Goal: Information Seeking & Learning: Learn about a topic

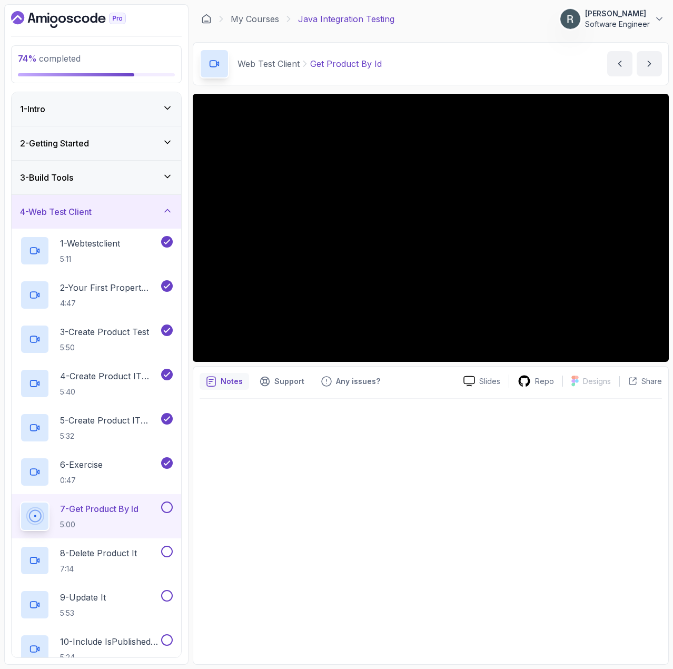
scroll to position [48, 0]
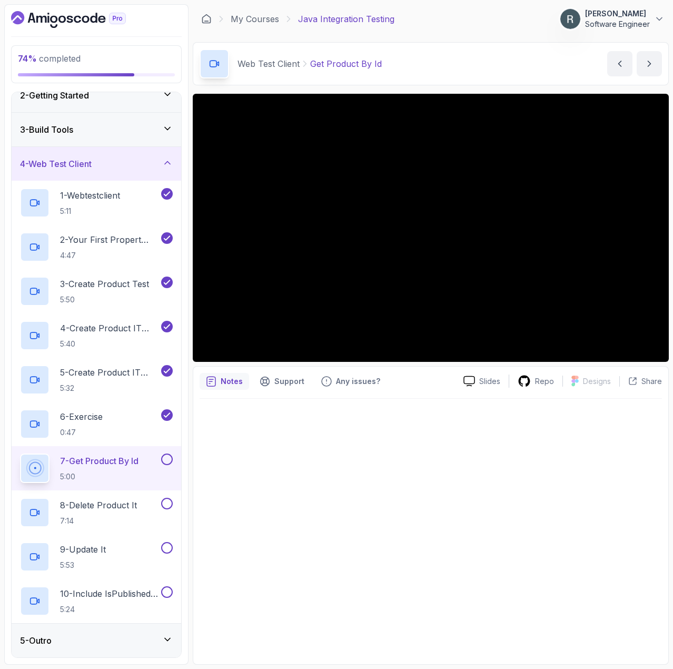
click at [166, 459] on button at bounding box center [167, 460] width 12 height 12
click at [129, 509] on p "8 - Delete Product It" at bounding box center [98, 505] width 77 height 13
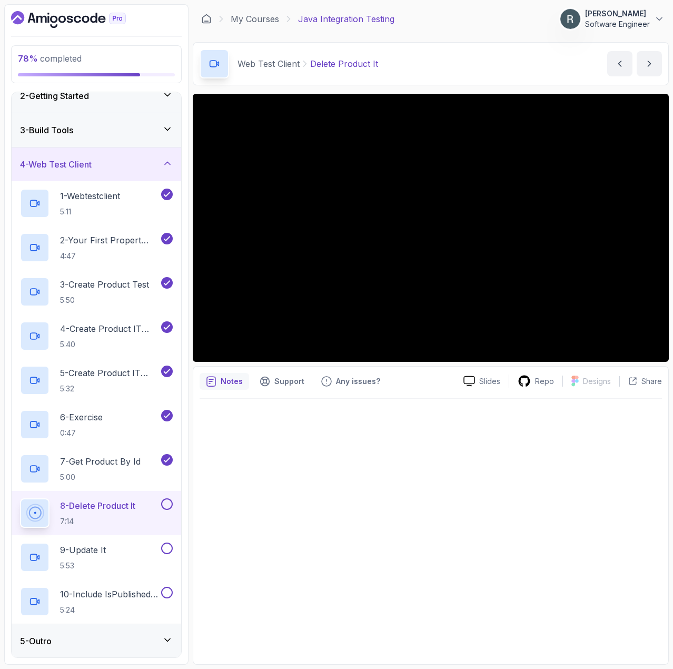
scroll to position [48, 0]
click at [166, 505] on button at bounding box center [167, 504] width 12 height 12
click at [124, 544] on div "9 - Update It 5:53" at bounding box center [89, 556] width 139 height 29
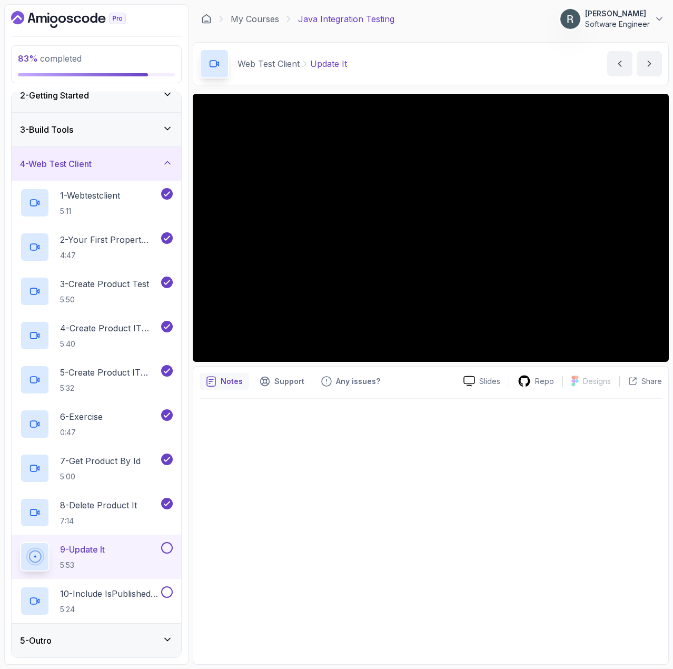
click at [166, 548] on button at bounding box center [167, 548] width 12 height 12
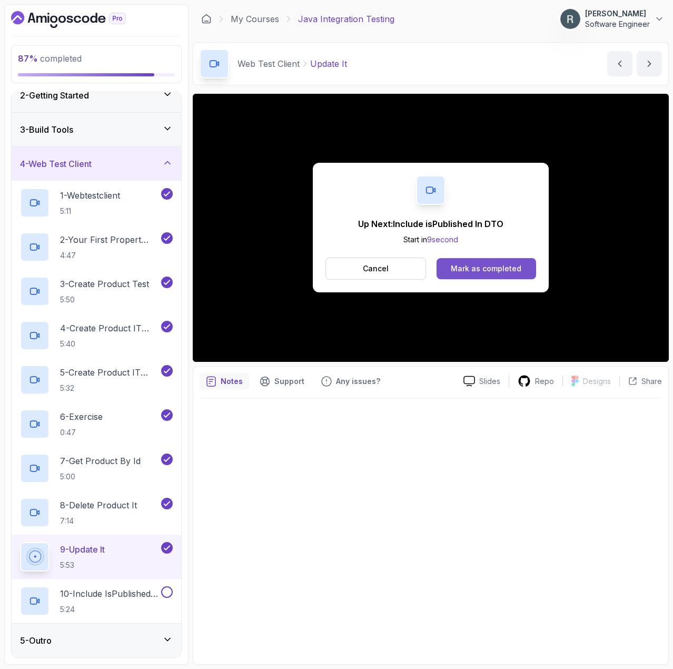
click at [489, 271] on div "Mark as completed" at bounding box center [486, 268] width 71 height 11
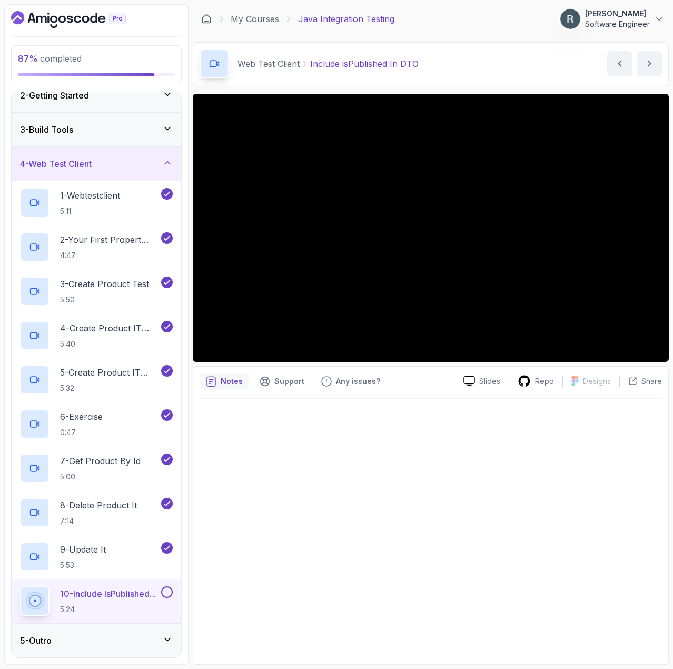
click at [115, 639] on div "5 - Outro" at bounding box center [96, 640] width 153 height 13
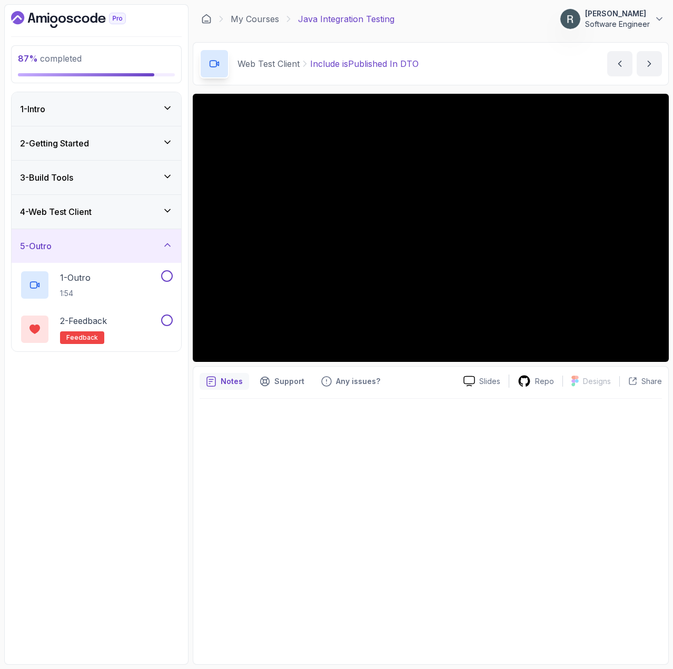
click at [92, 211] on h3 "4 - Web Test Client" at bounding box center [56, 211] width 72 height 13
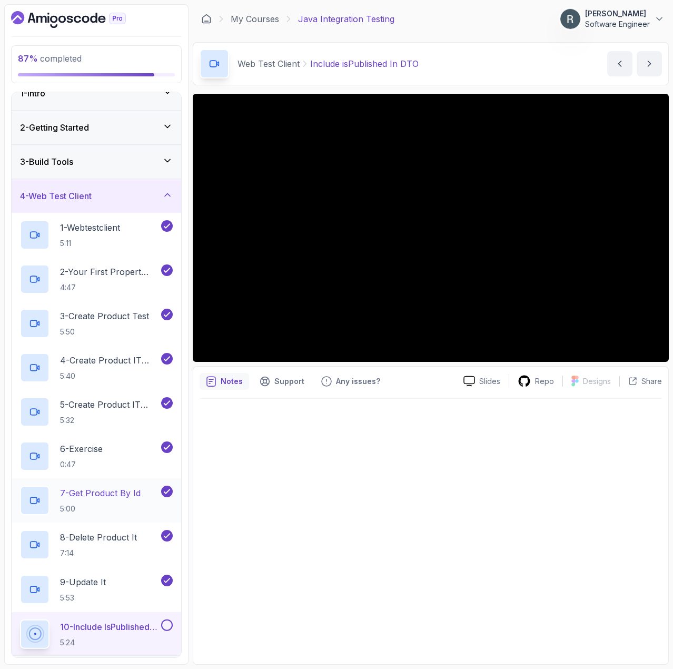
scroll to position [48, 0]
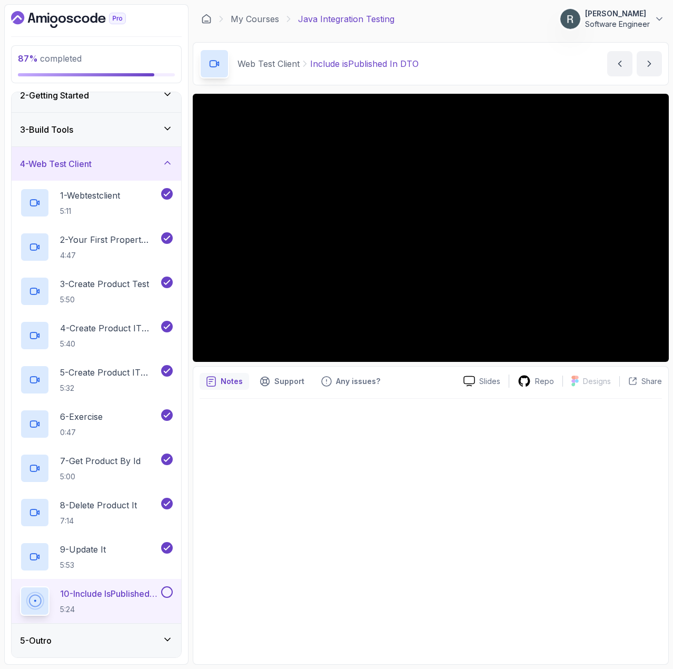
click at [169, 589] on button at bounding box center [167, 592] width 12 height 12
click at [140, 632] on div "5 - Outro" at bounding box center [97, 641] width 170 height 34
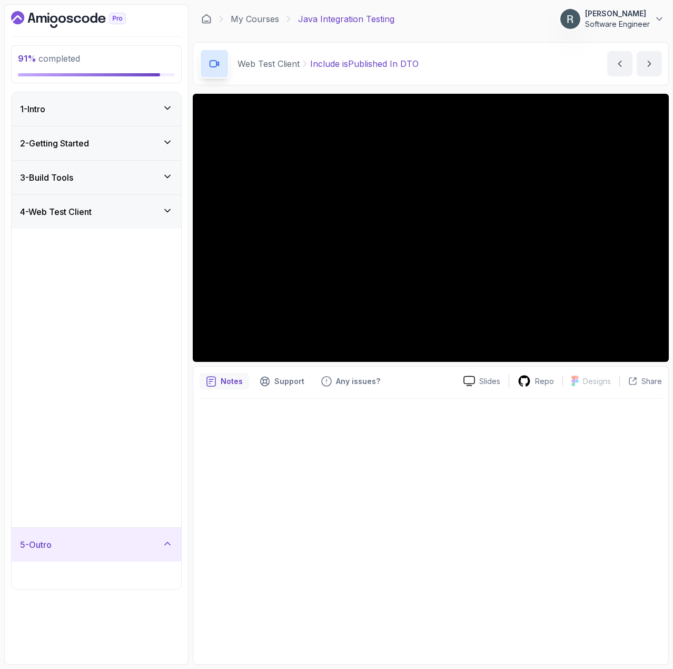
scroll to position [0, 0]
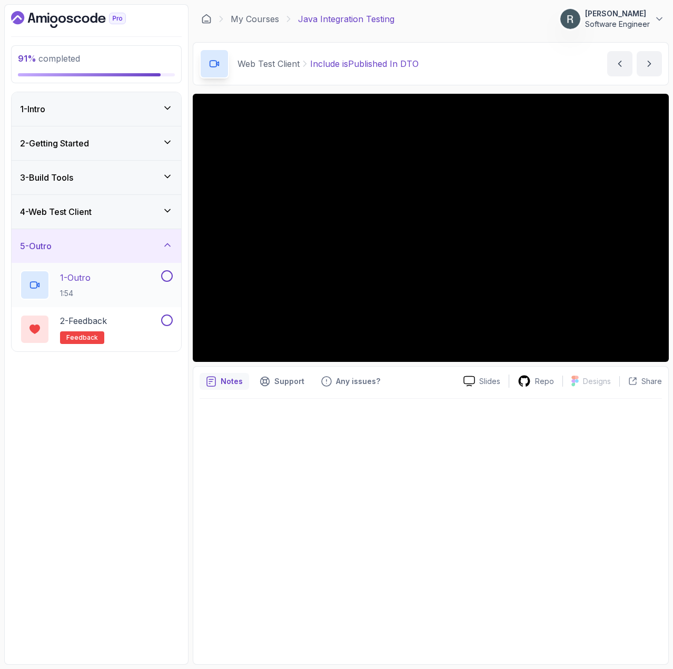
click at [119, 298] on div "1 - Outro 1:54" at bounding box center [89, 284] width 139 height 29
click at [165, 278] on button at bounding box center [167, 276] width 12 height 12
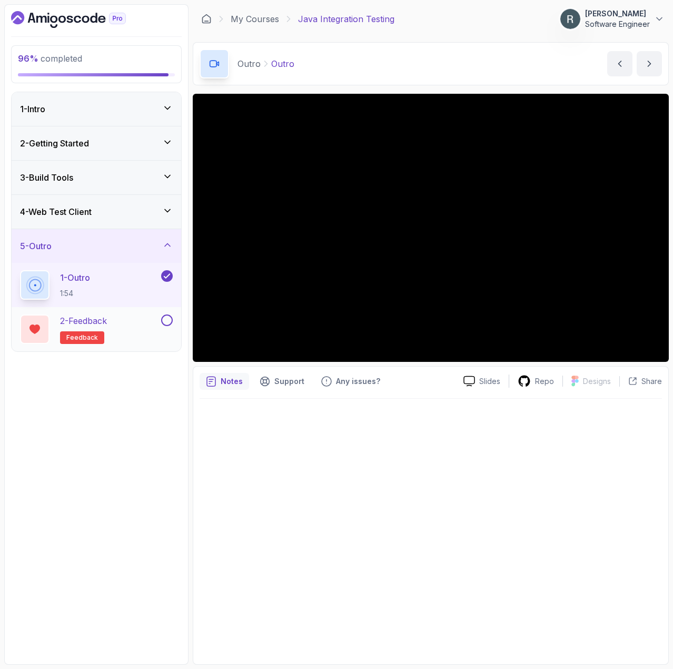
click at [123, 316] on div "2 - Feedback feedback" at bounding box center [89, 328] width 139 height 29
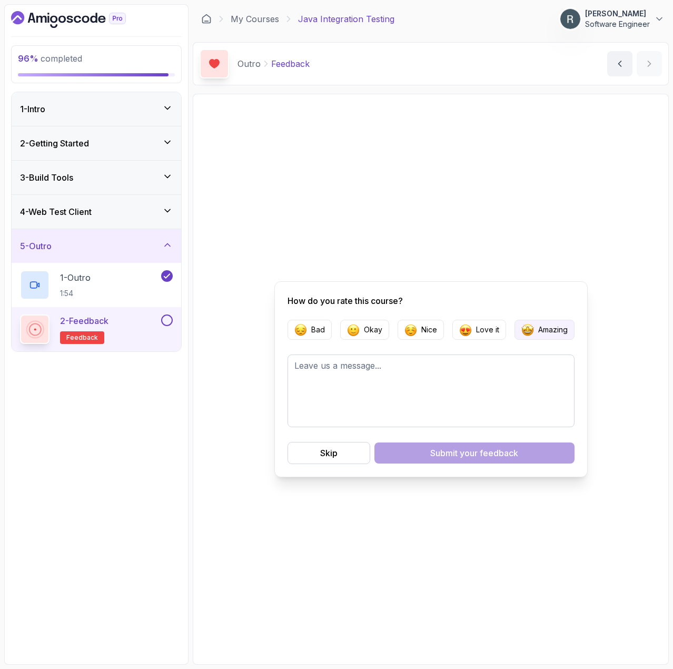
click at [548, 327] on p "Amazing" at bounding box center [552, 329] width 29 height 11
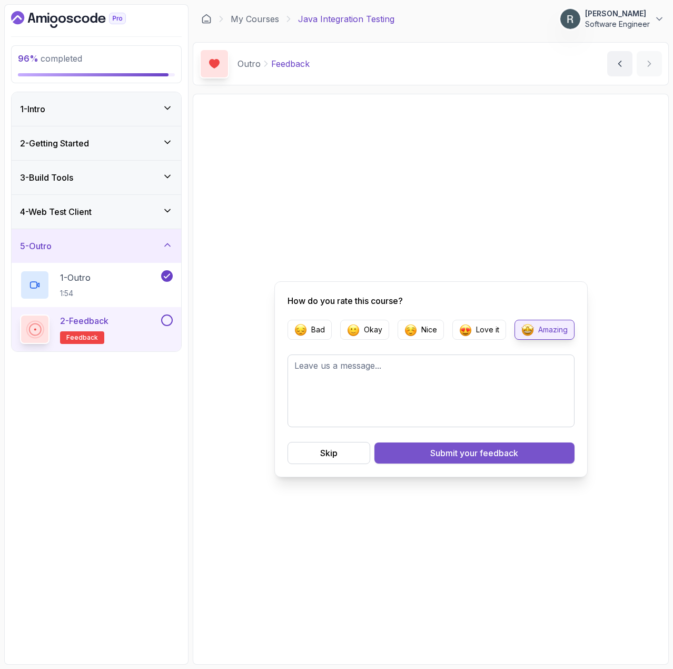
click at [469, 455] on span "your feedback" at bounding box center [489, 453] width 58 height 13
click at [483, 454] on span "your feedback" at bounding box center [489, 453] width 58 height 13
click at [166, 322] on button at bounding box center [167, 320] width 12 height 12
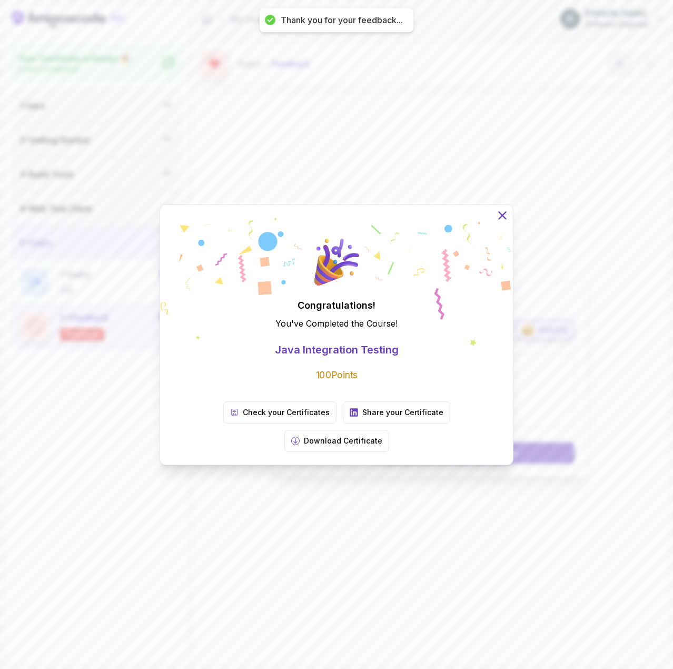
click at [503, 222] on icon at bounding box center [503, 215] width 14 height 14
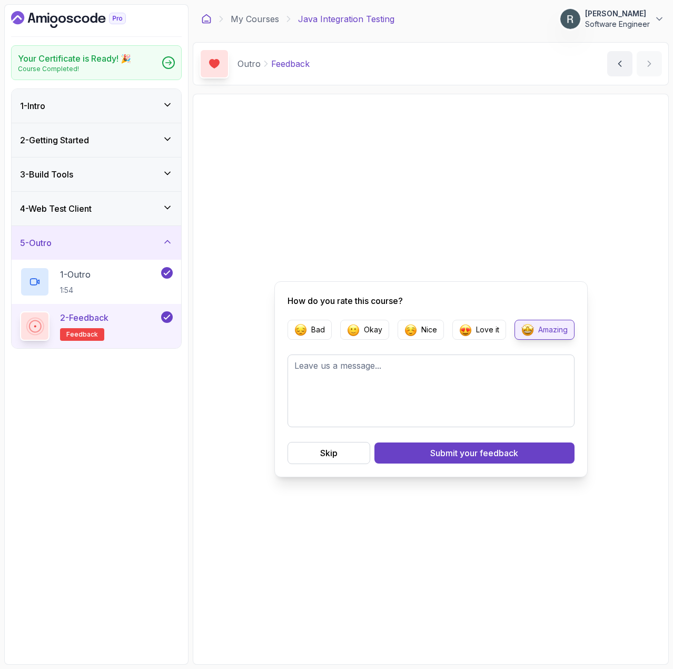
click at [208, 18] on icon at bounding box center [206, 19] width 11 height 11
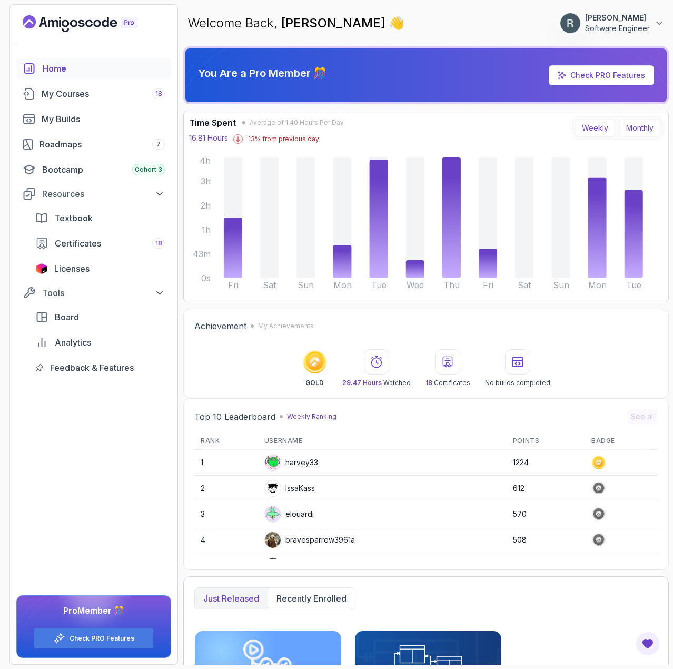
click at [628, 127] on button "Monthly" at bounding box center [639, 128] width 41 height 18
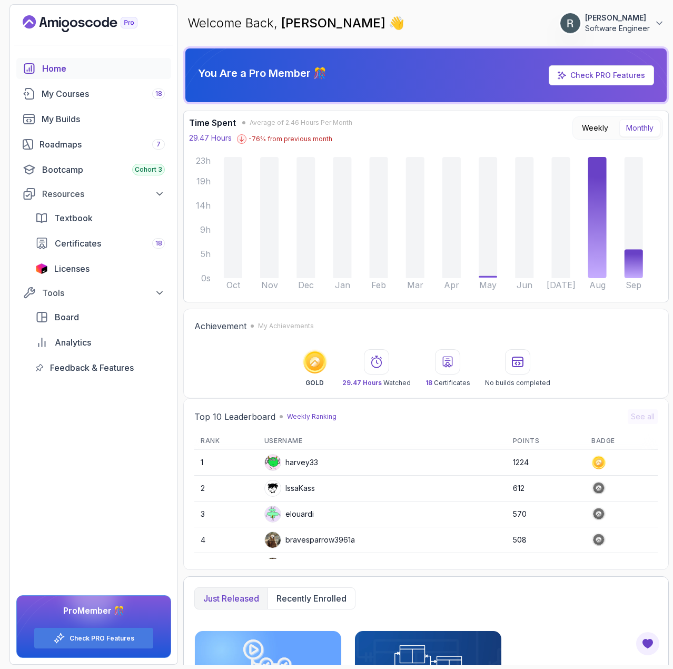
click at [631, 130] on button "Monthly" at bounding box center [639, 128] width 41 height 18
click at [600, 130] on button "Weekly" at bounding box center [595, 128] width 40 height 18
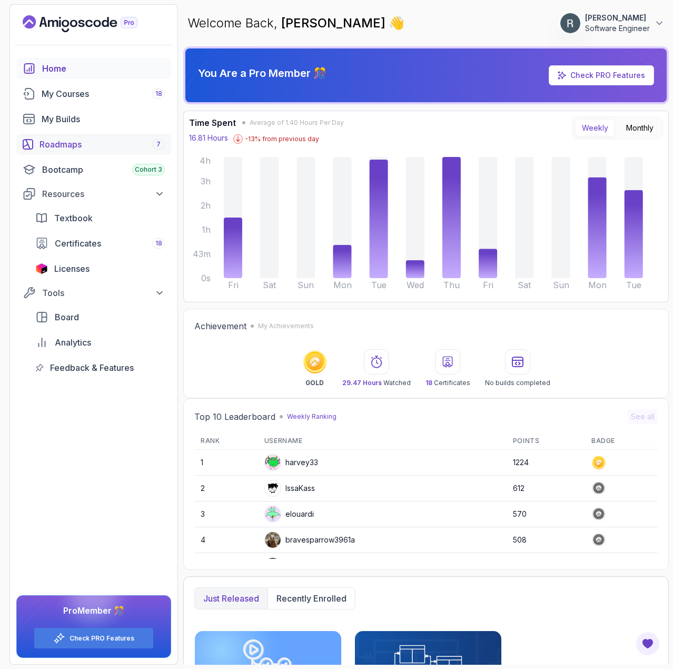
click at [101, 149] on div "Roadmaps 7" at bounding box center [102, 144] width 125 height 13
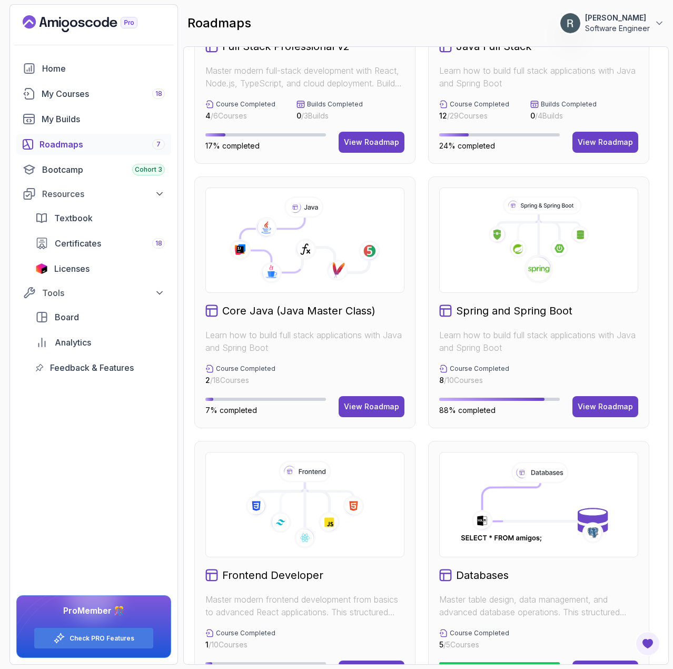
scroll to position [158, 0]
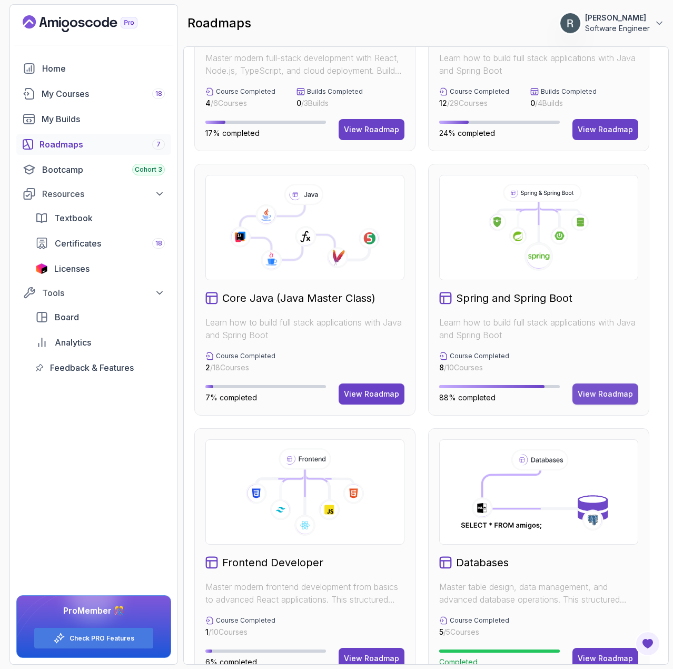
click at [616, 393] on div "View Roadmap" at bounding box center [605, 394] width 55 height 11
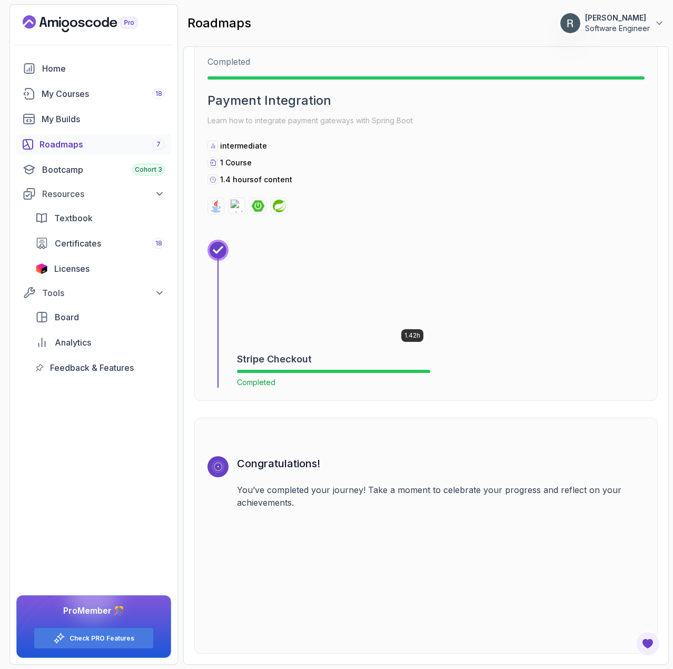
scroll to position [3038, 0]
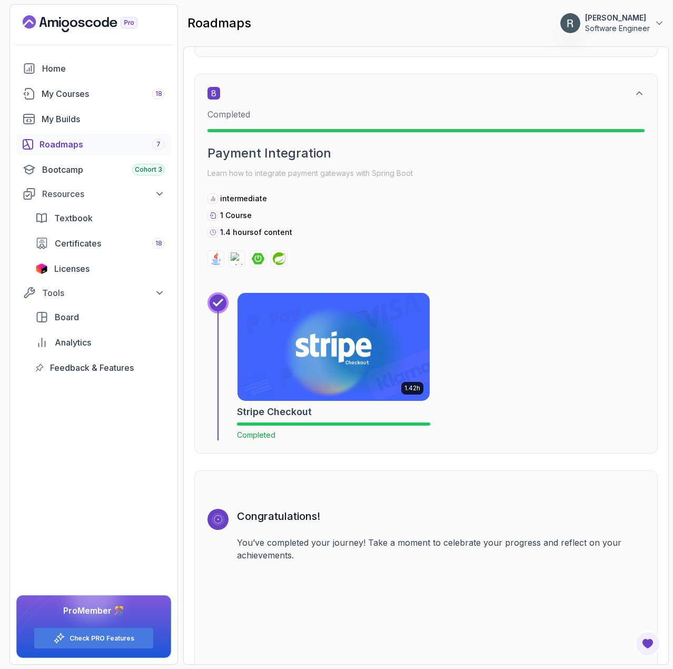
click at [92, 143] on div "Roadmaps 7" at bounding box center [102, 144] width 125 height 13
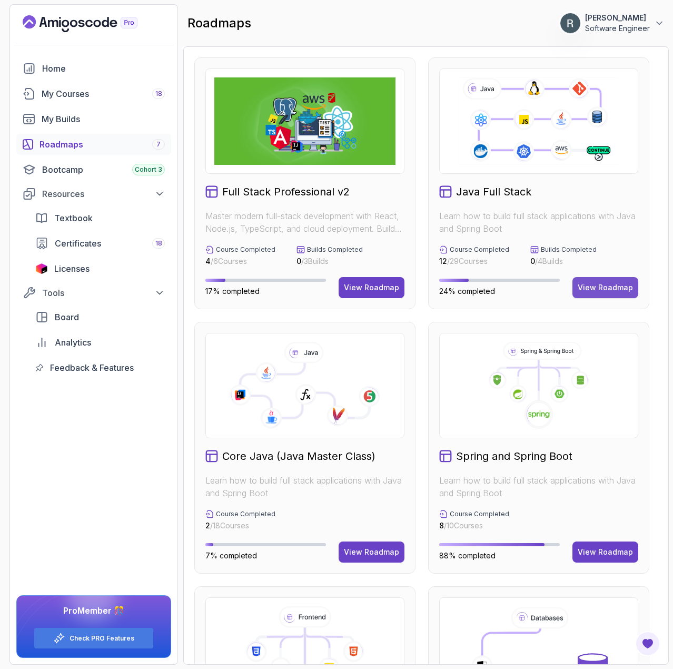
click at [598, 282] on div "View Roadmap" at bounding box center [605, 287] width 55 height 11
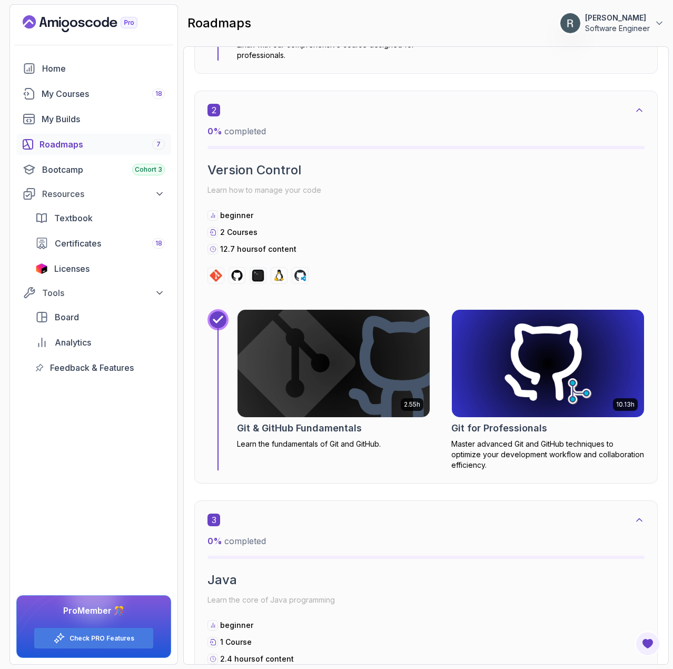
scroll to position [801, 0]
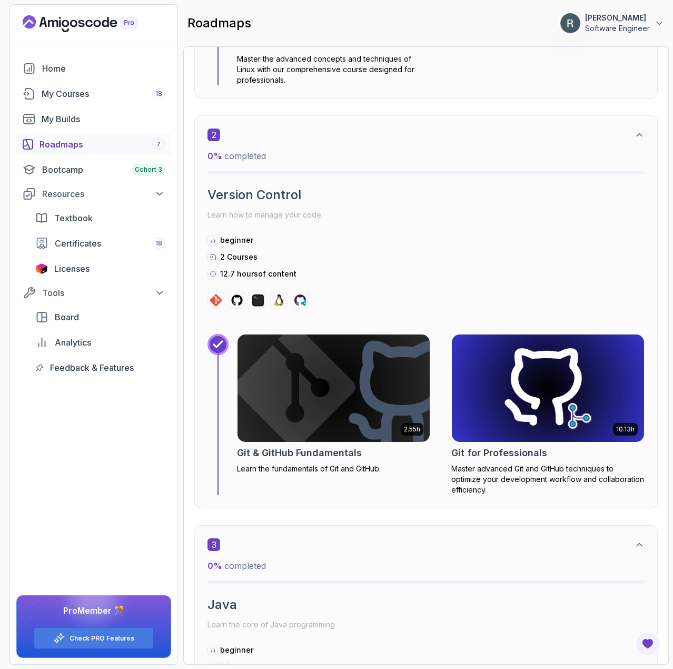
click at [68, 146] on div "Roadmaps 7" at bounding box center [102, 144] width 125 height 13
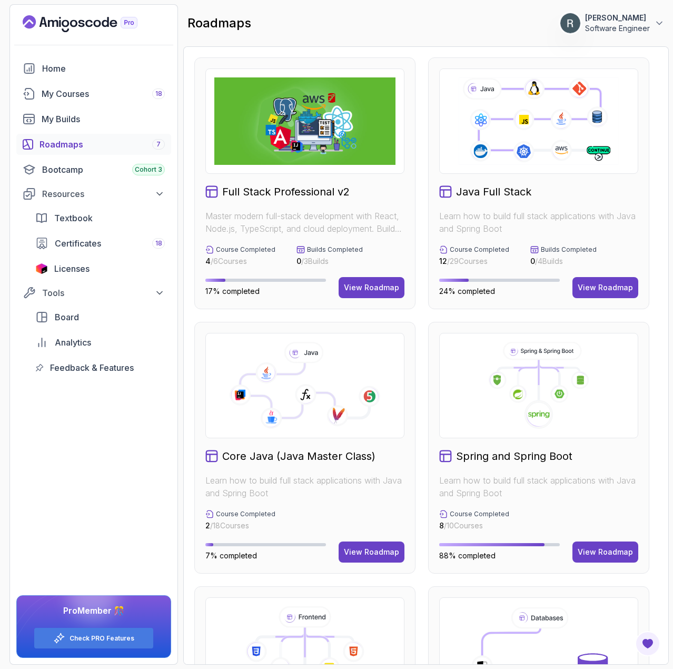
scroll to position [158, 0]
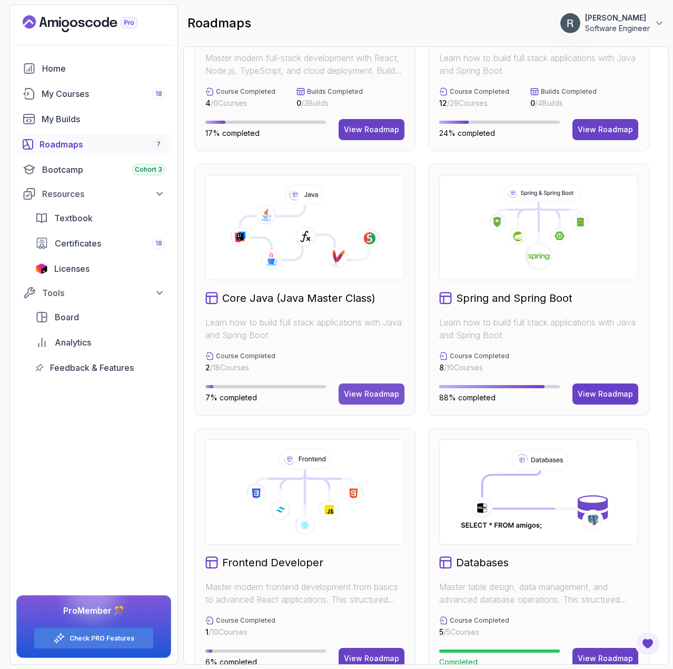
click at [351, 397] on div "View Roadmap" at bounding box center [371, 394] width 55 height 11
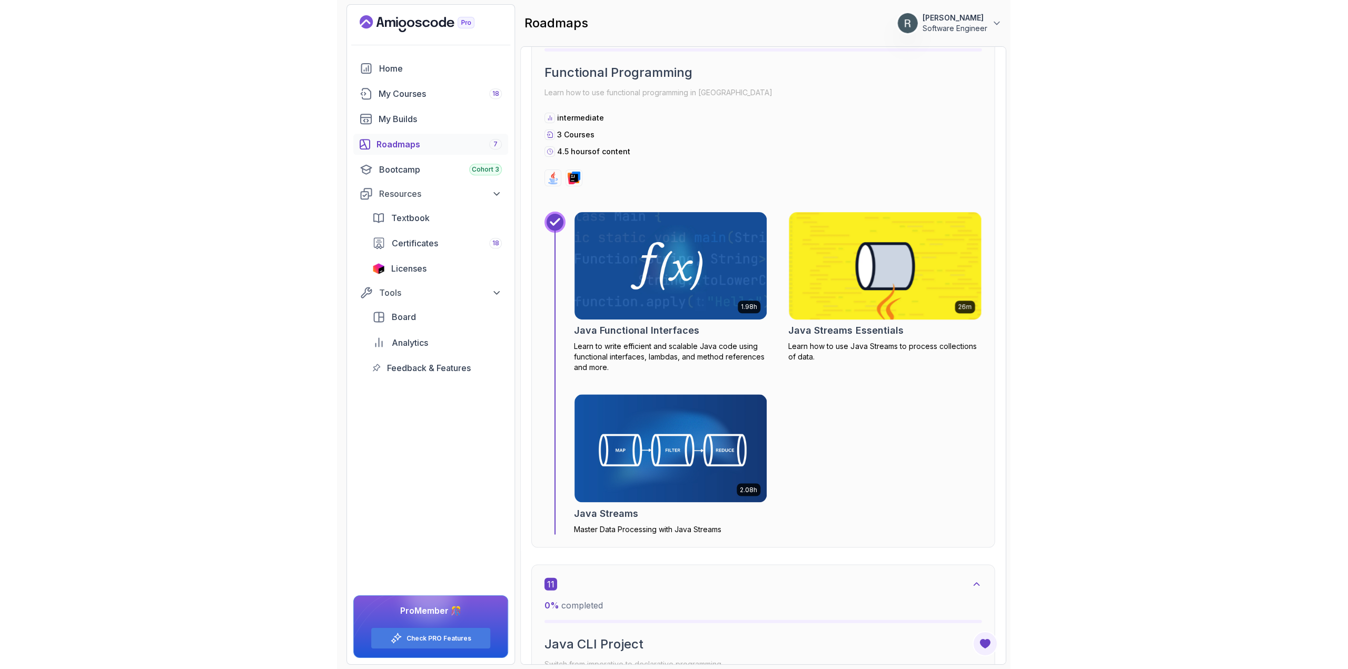
scroll to position [3158, 0]
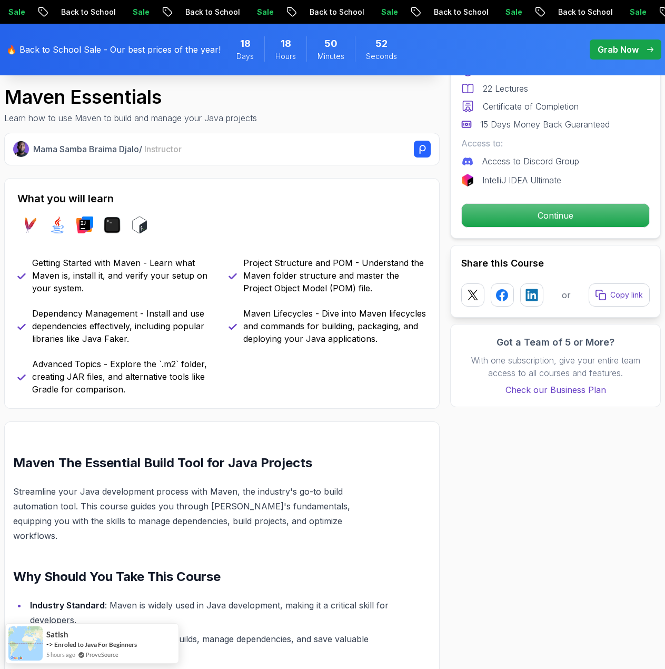
scroll to position [316, 0]
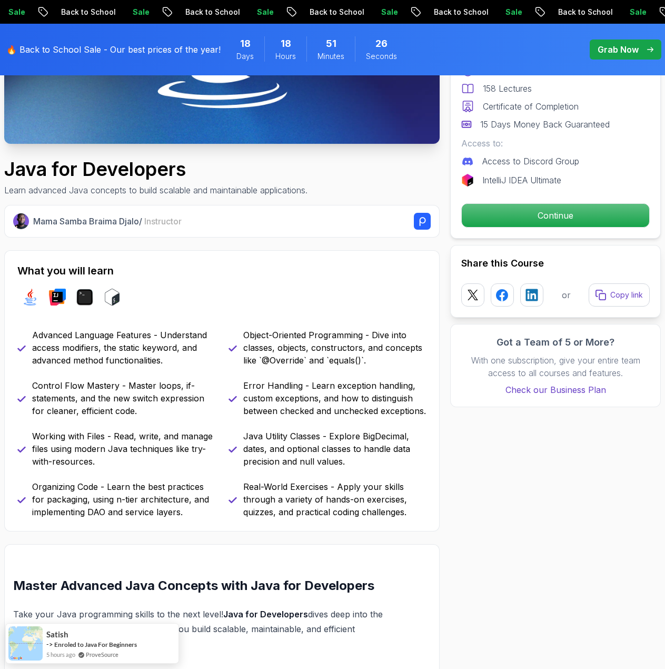
scroll to position [263, 0]
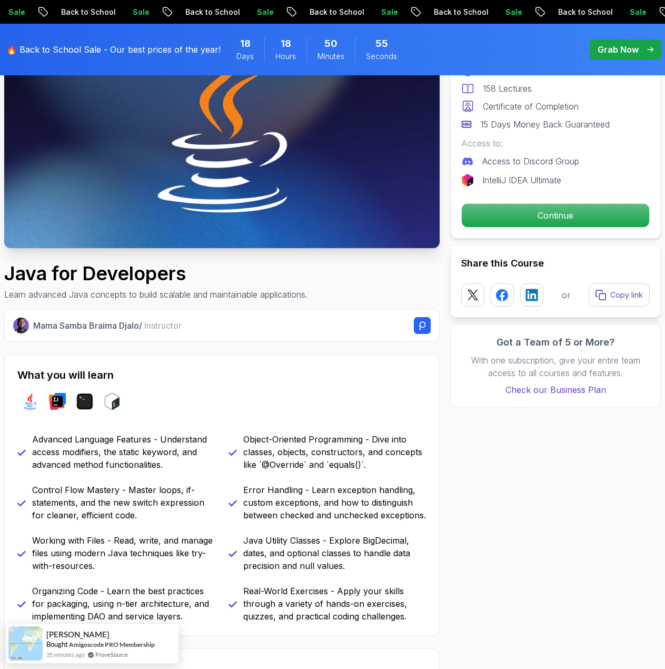
scroll to position [105, 0]
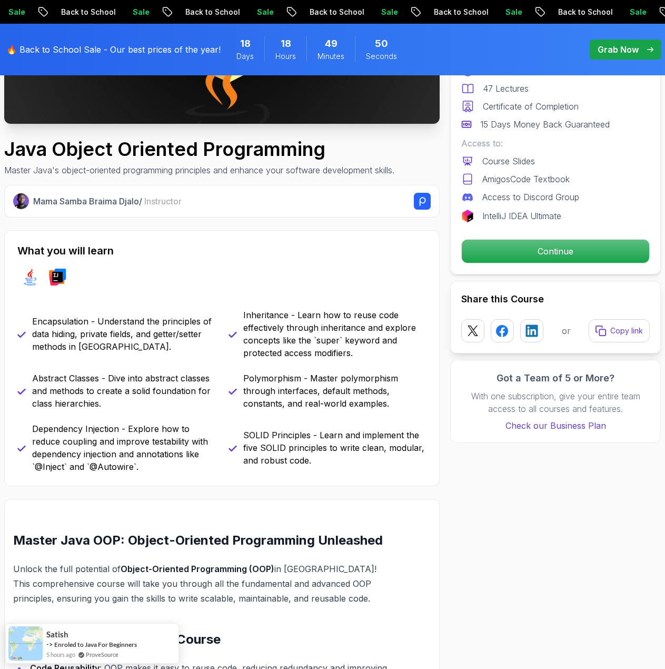
scroll to position [263, 0]
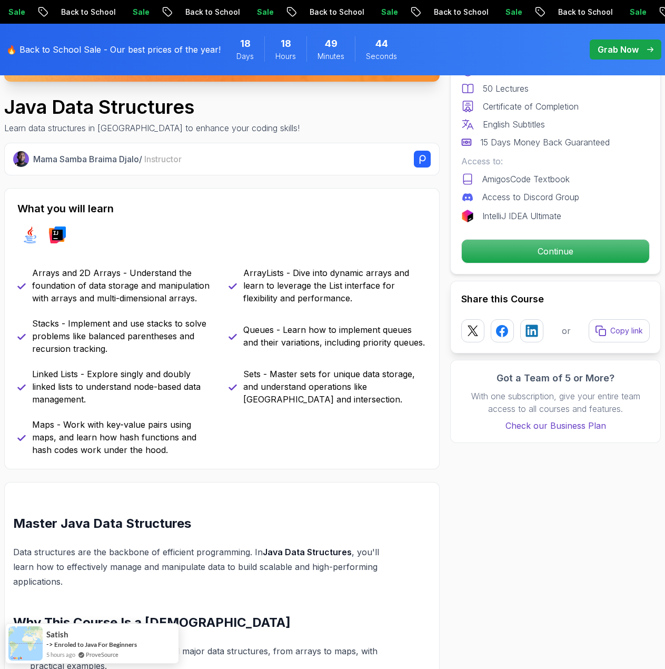
scroll to position [316, 0]
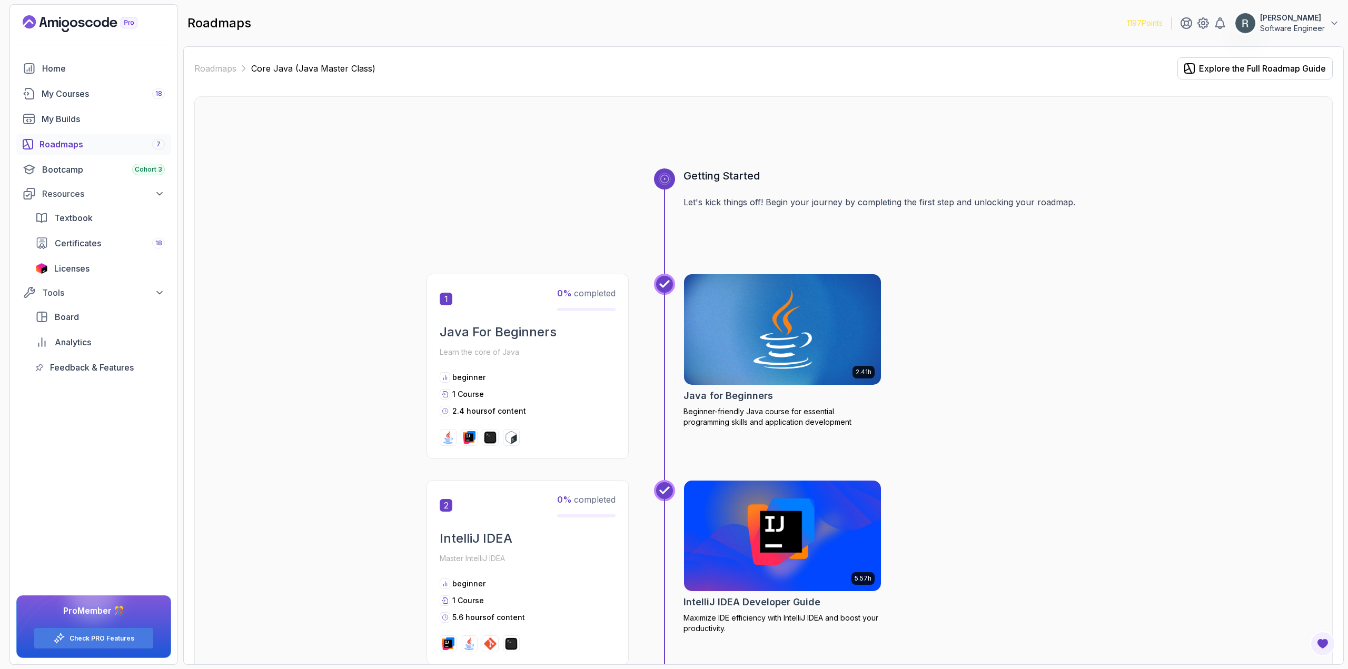
scroll to position [3158, 0]
